Goal: Information Seeking & Learning: Learn about a topic

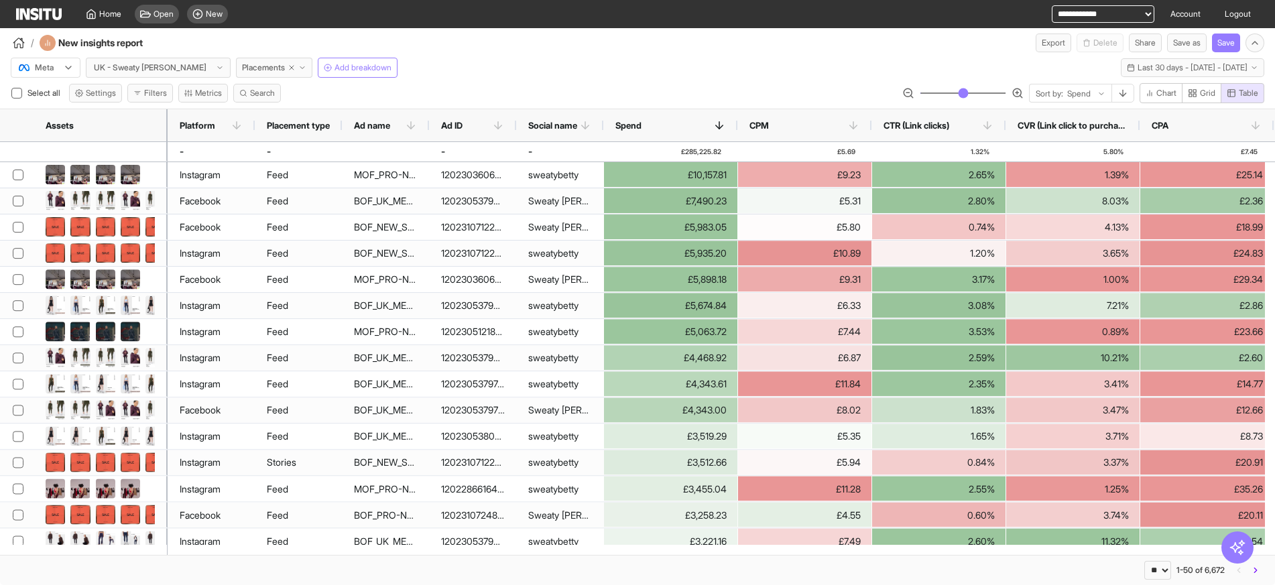
select select "**"
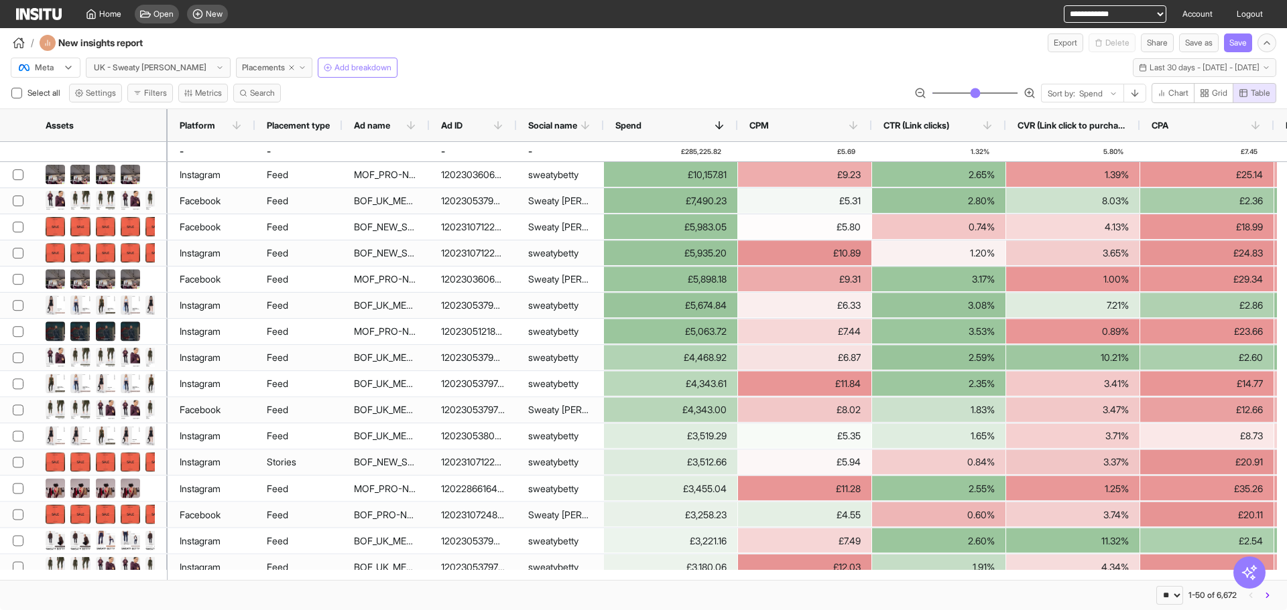
click at [74, 66] on icon at bounding box center [68, 67] width 11 height 11
click at [46, 119] on span "TikTok" at bounding box center [47, 119] width 23 height 12
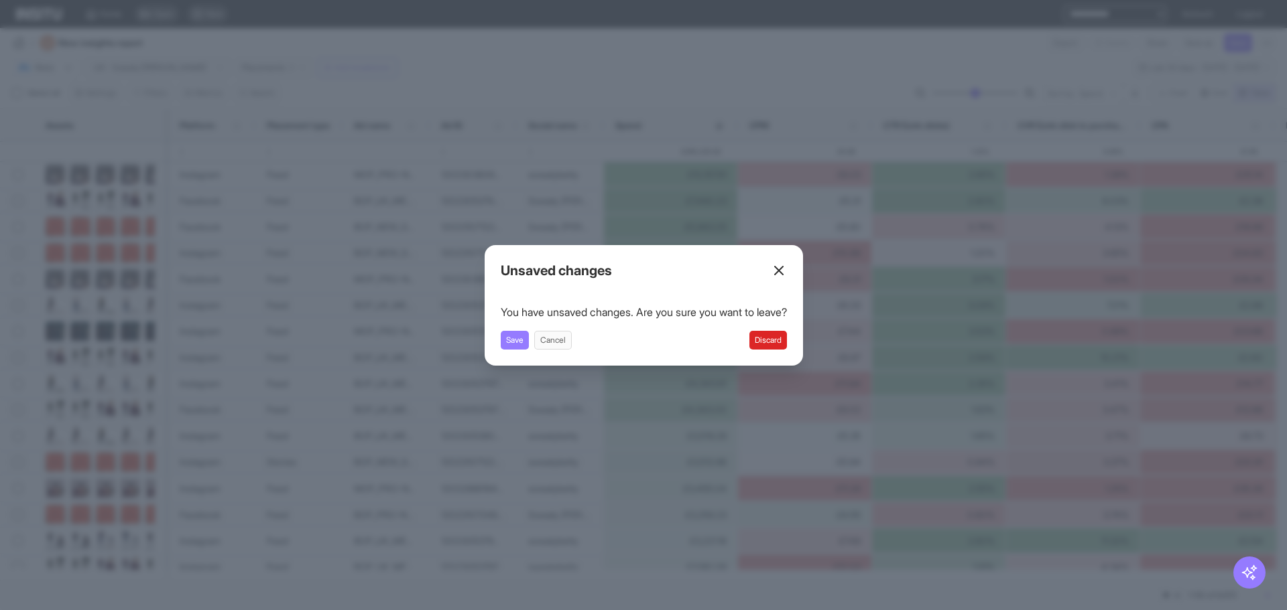
click at [757, 336] on button "Discard" at bounding box center [768, 340] width 38 height 19
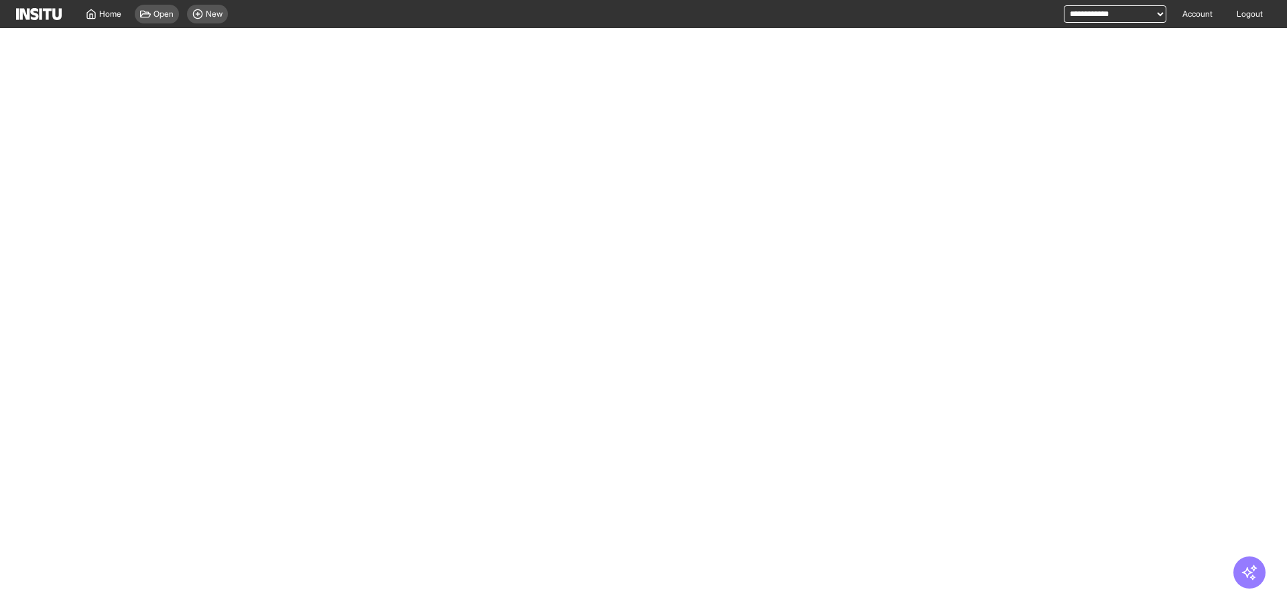
select select "**"
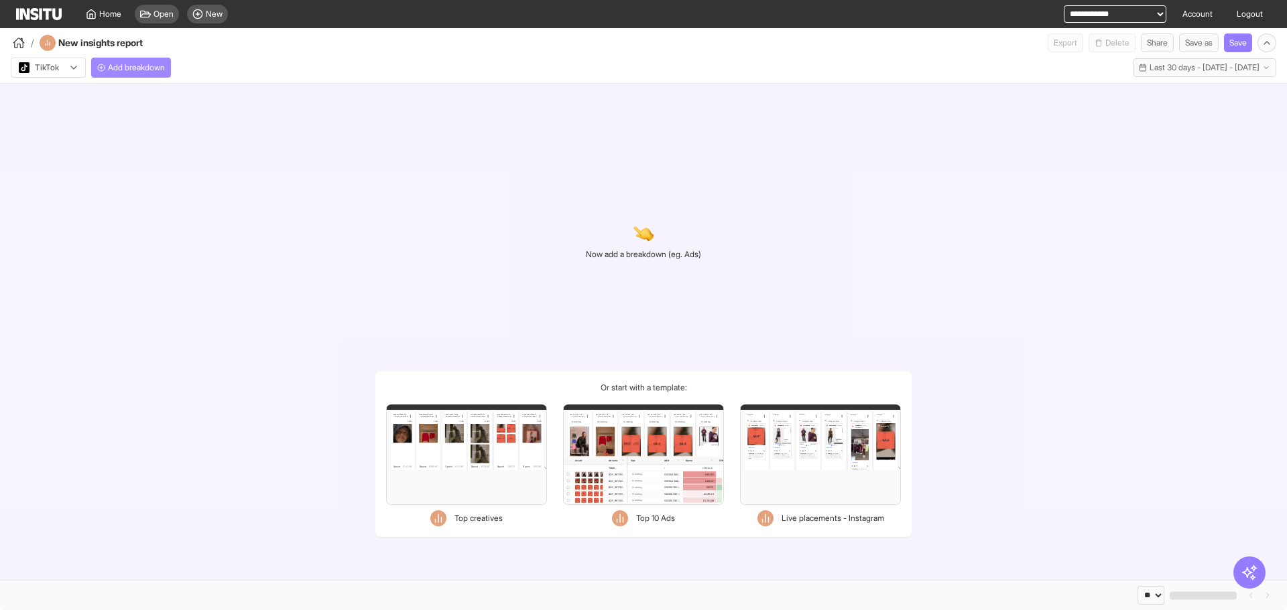
click at [159, 71] on span "Add breakdown" at bounding box center [136, 67] width 57 height 11
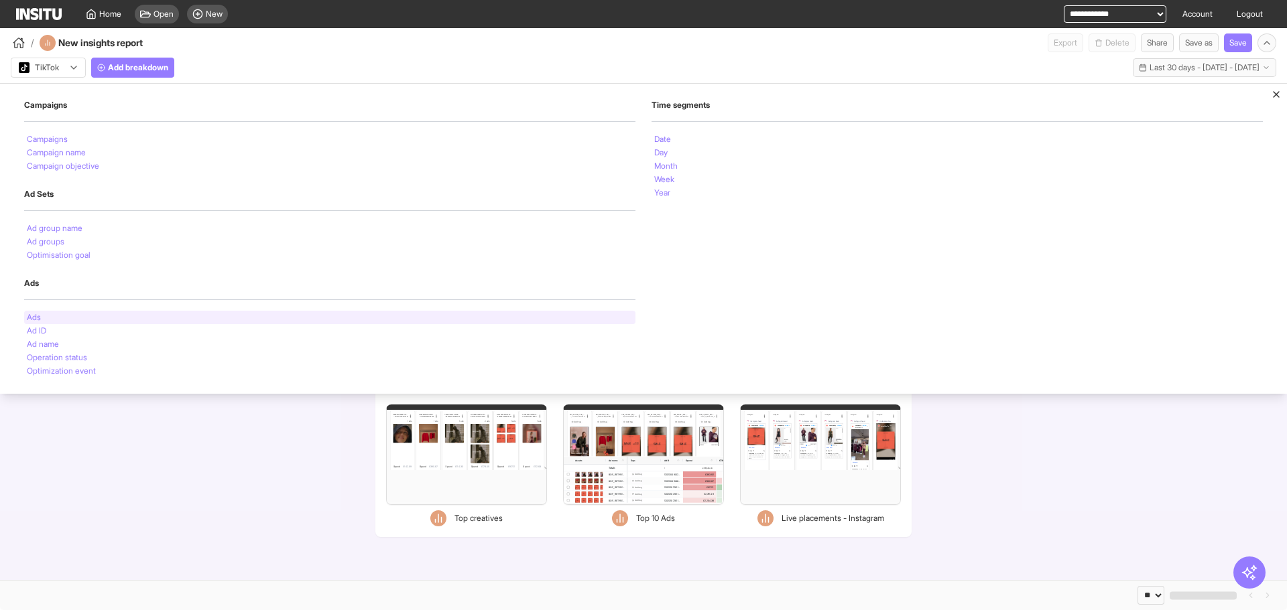
click at [156, 317] on div "Ads" at bounding box center [329, 317] width 611 height 13
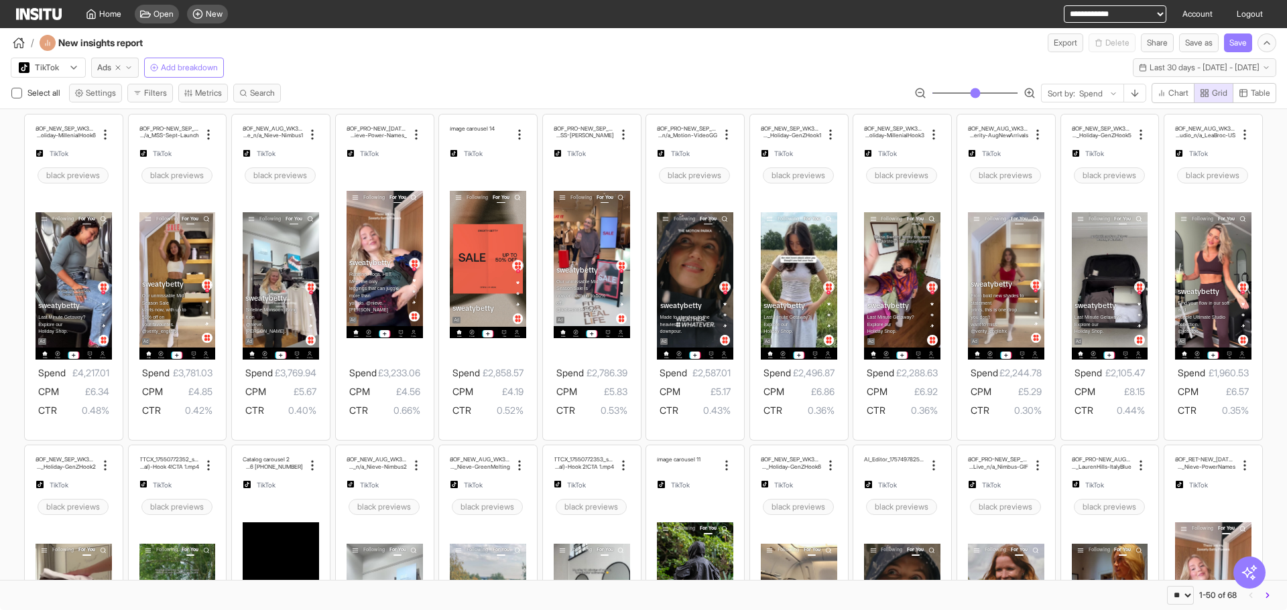
click at [73, 69] on icon at bounding box center [73, 67] width 11 height 11
click at [66, 97] on span "Meta" at bounding box center [48, 96] width 59 height 12
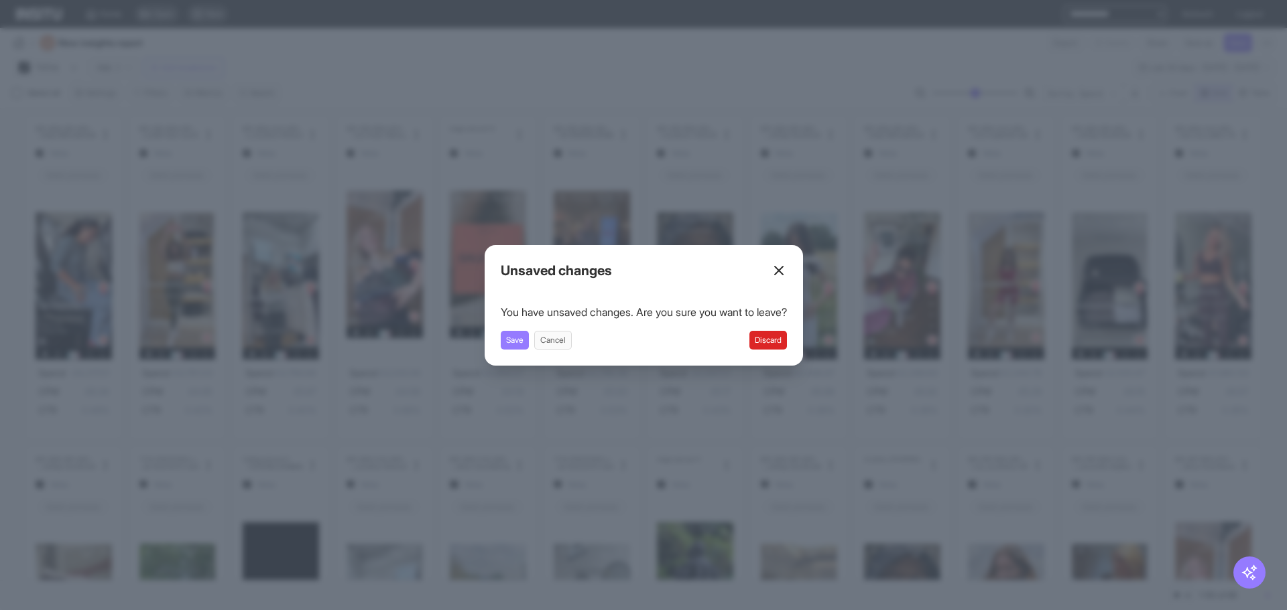
click at [778, 346] on button "Discard" at bounding box center [768, 340] width 38 height 19
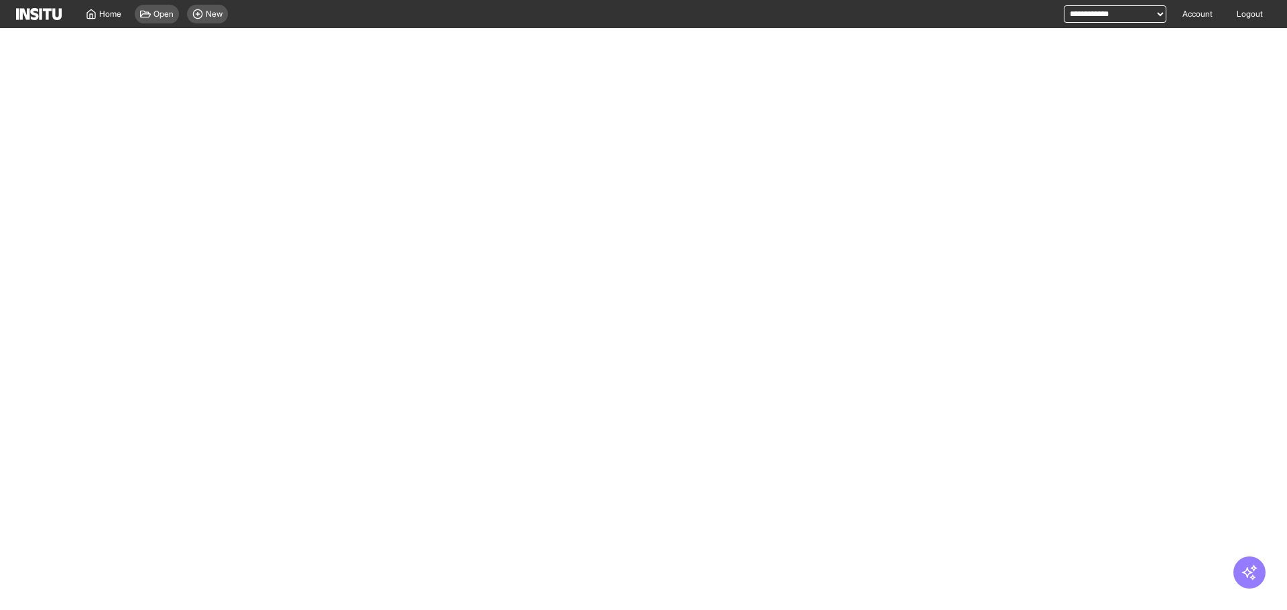
select select "**"
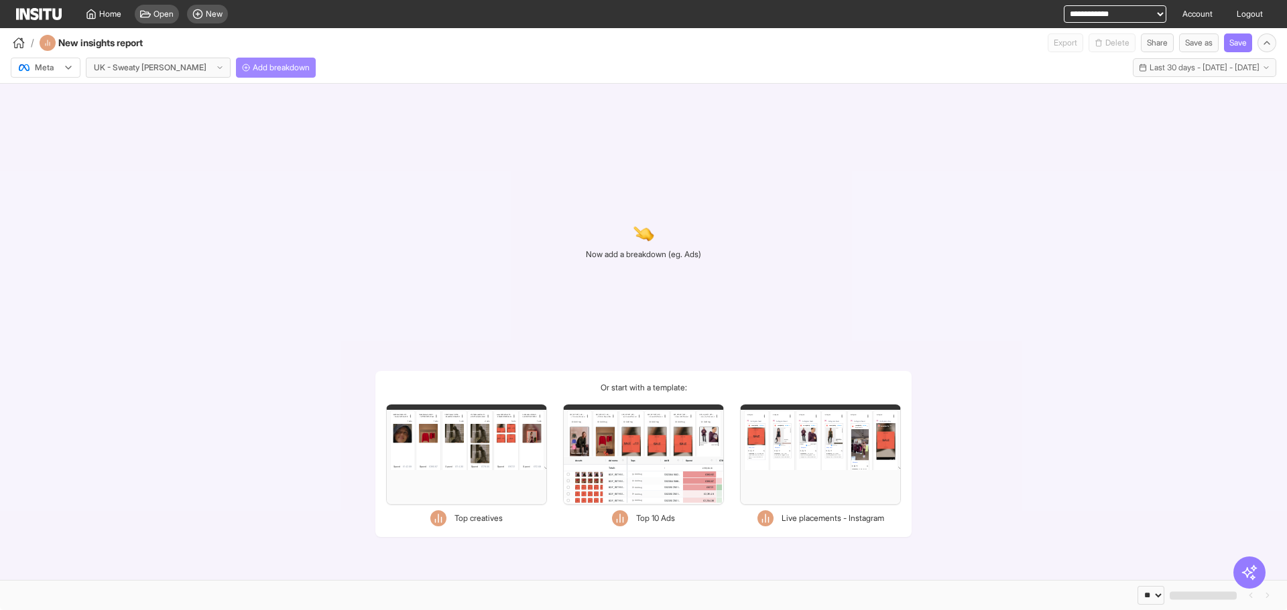
click at [236, 60] on button "Add breakdown" at bounding box center [276, 68] width 80 height 20
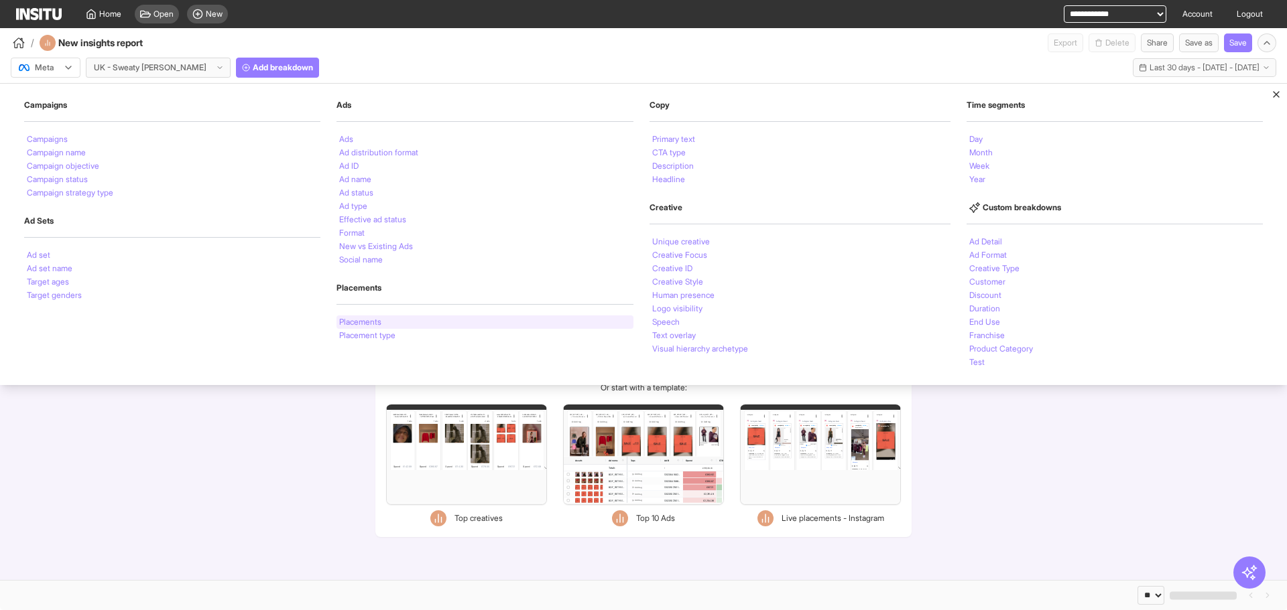
click at [375, 316] on div "Placements Placements Placement type" at bounding box center [484, 313] width 296 height 60
click at [373, 320] on li "Placements" at bounding box center [360, 322] width 42 height 8
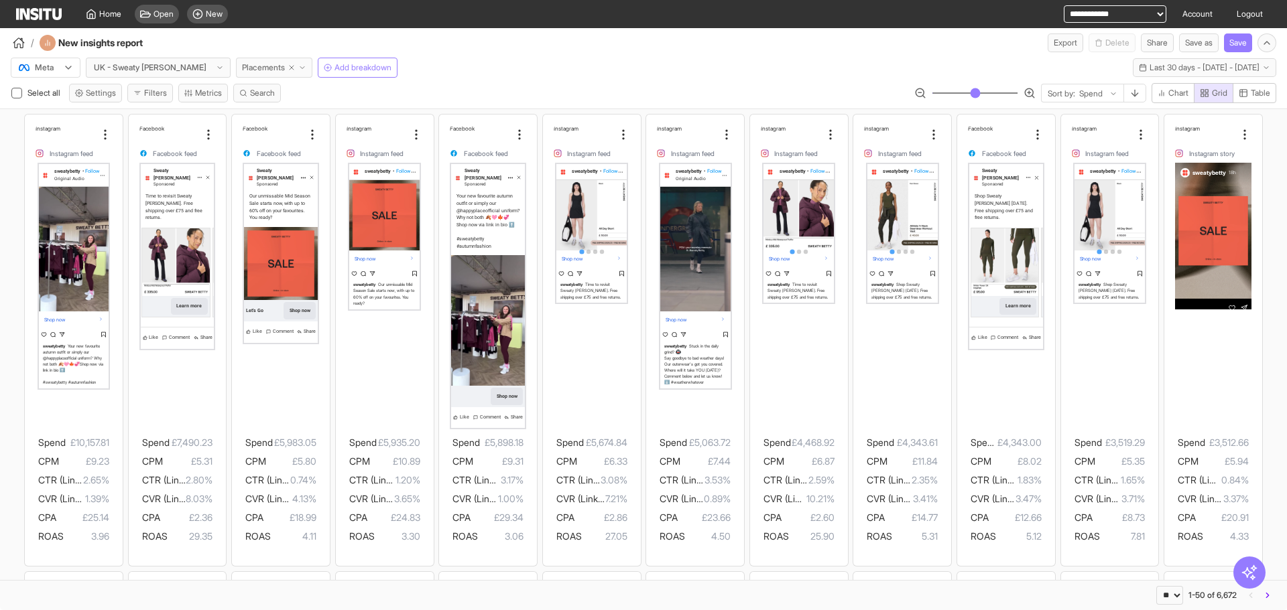
click at [242, 67] on span "Placements" at bounding box center [263, 67] width 43 height 11
click at [450, 49] on div "/ New insights report Export Delete Share Save as Save" at bounding box center [643, 40] width 1287 height 24
click at [1149, 64] on span "Last 30 days - [DATE] - [DATE]" at bounding box center [1204, 67] width 110 height 11
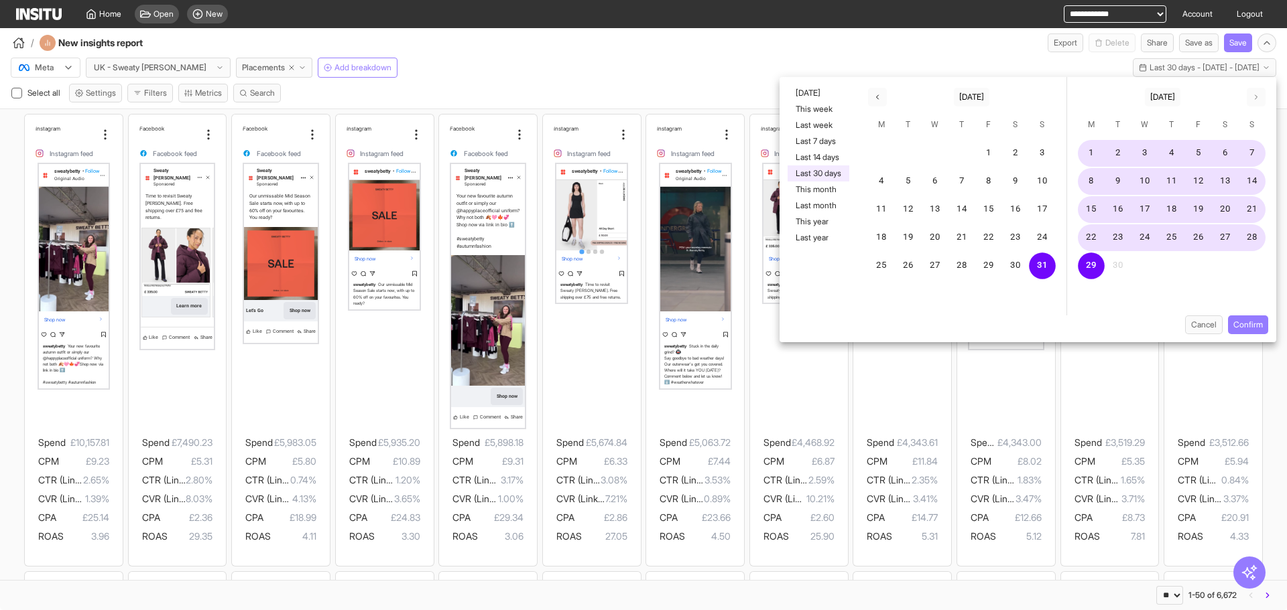
click at [909, 46] on div "/ New insights report Export Delete Share Save as Save" at bounding box center [643, 40] width 1287 height 24
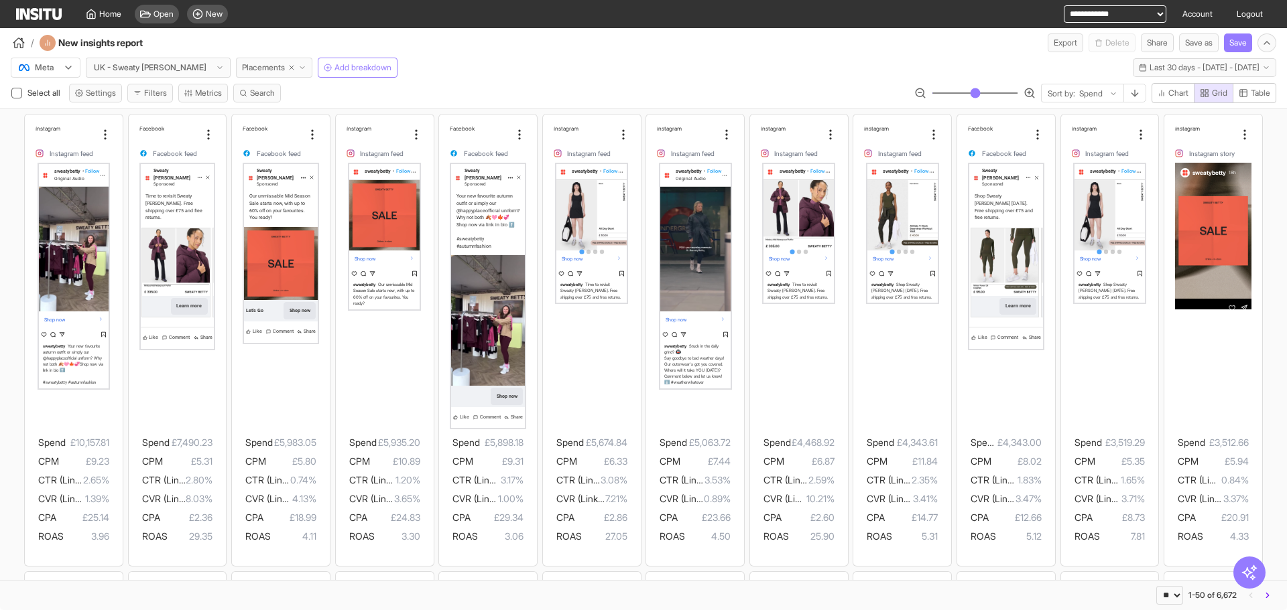
click at [300, 68] on polyline "button" at bounding box center [302, 68] width 4 height 2
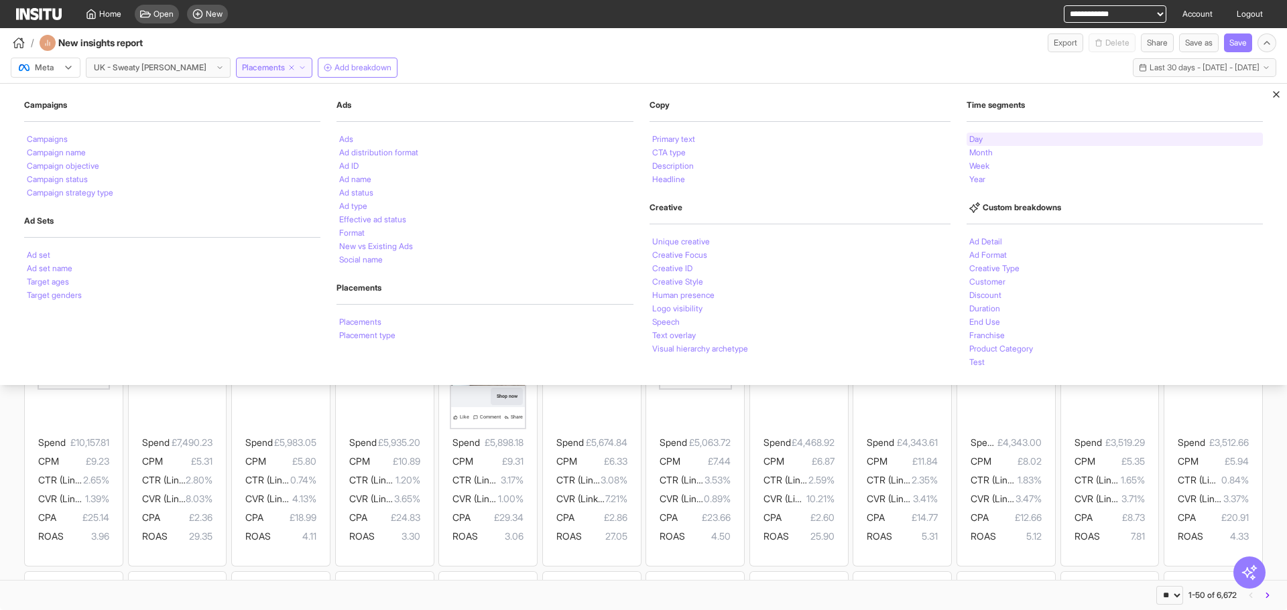
click at [1028, 135] on div "Day" at bounding box center [1114, 139] width 296 height 13
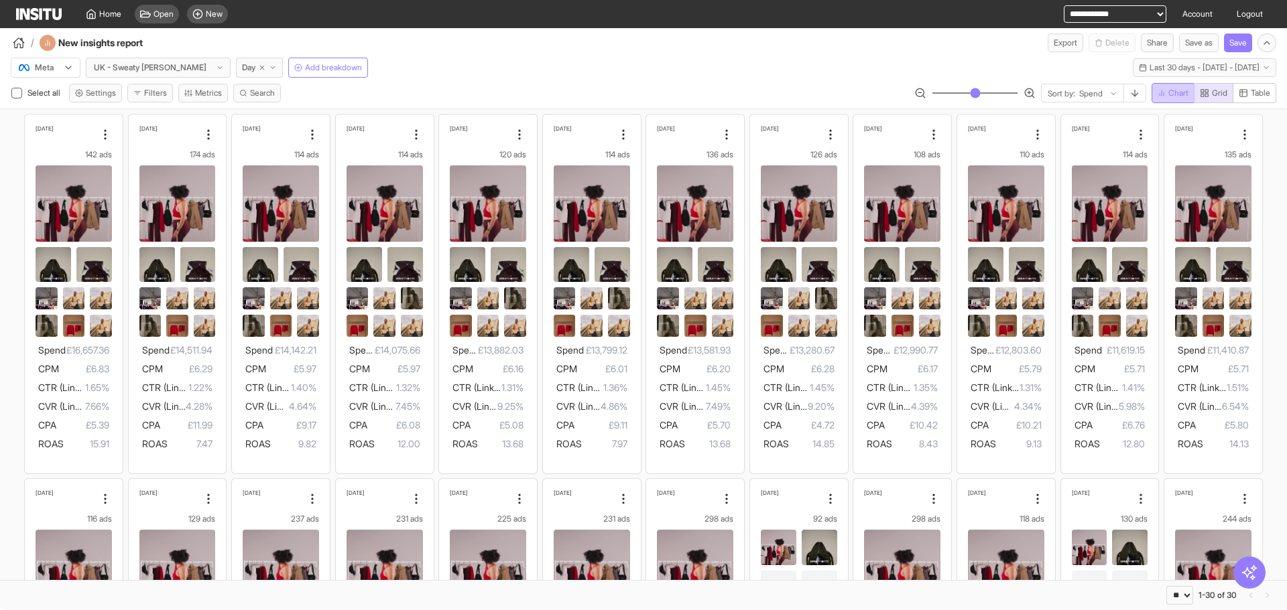
click at [1180, 94] on span "Chart" at bounding box center [1178, 93] width 20 height 11
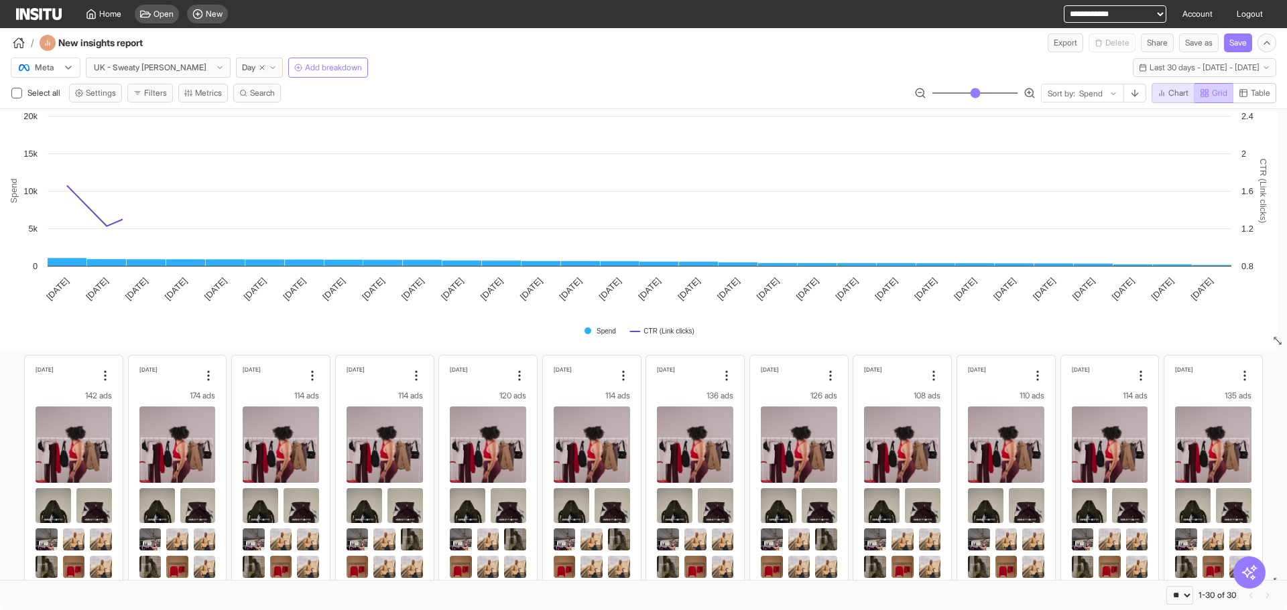
click at [1203, 93] on icon "button" at bounding box center [1203, 92] width 9 height 9
